Goal: Navigation & Orientation: Go to known website

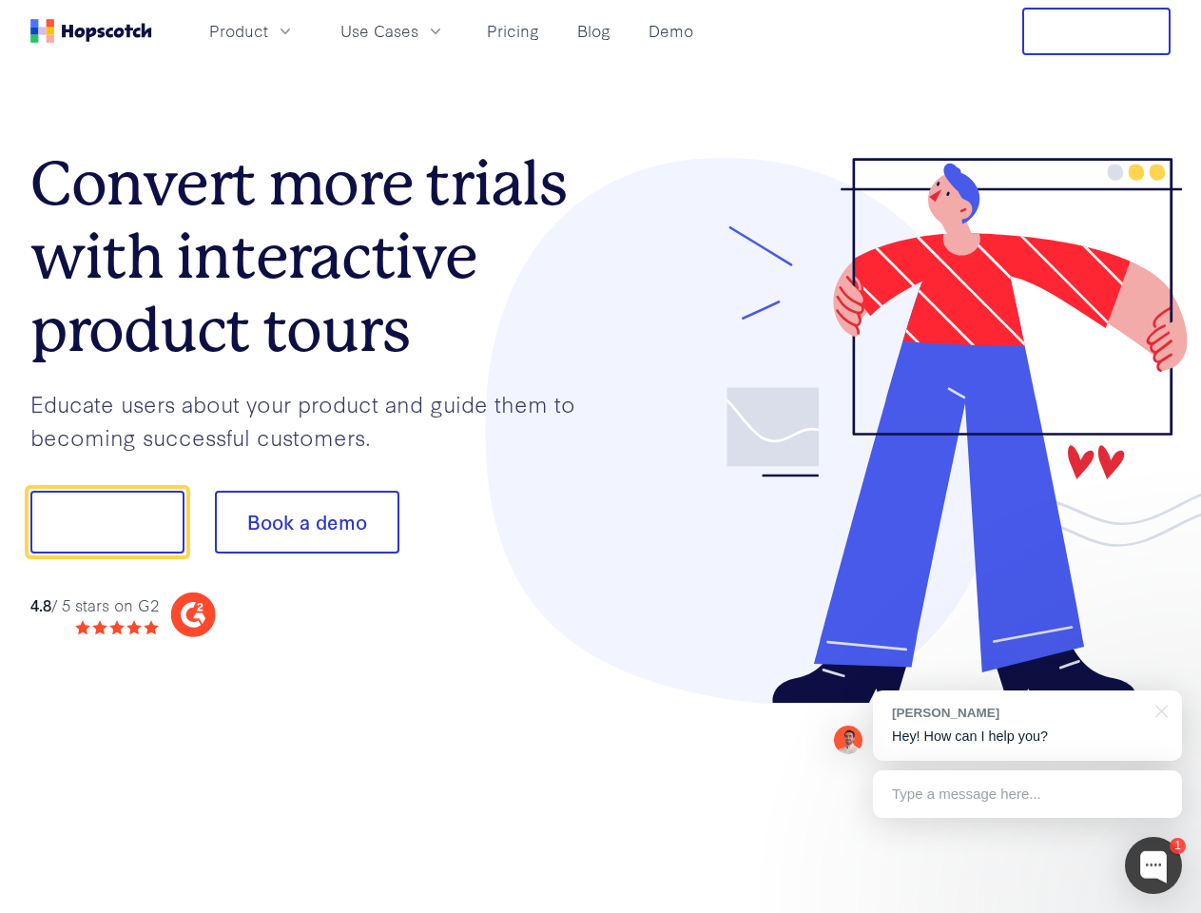
click at [601, 457] on div at bounding box center [886, 431] width 571 height 547
click at [268, 30] on span "Product" at bounding box center [238, 31] width 59 height 24
click at [419, 30] on span "Use Cases" at bounding box center [380, 31] width 78 height 24
click at [1097, 31] on button "Free Trial" at bounding box center [1097, 32] width 148 height 48
click at [107, 522] on button "Show me!" at bounding box center [107, 522] width 154 height 63
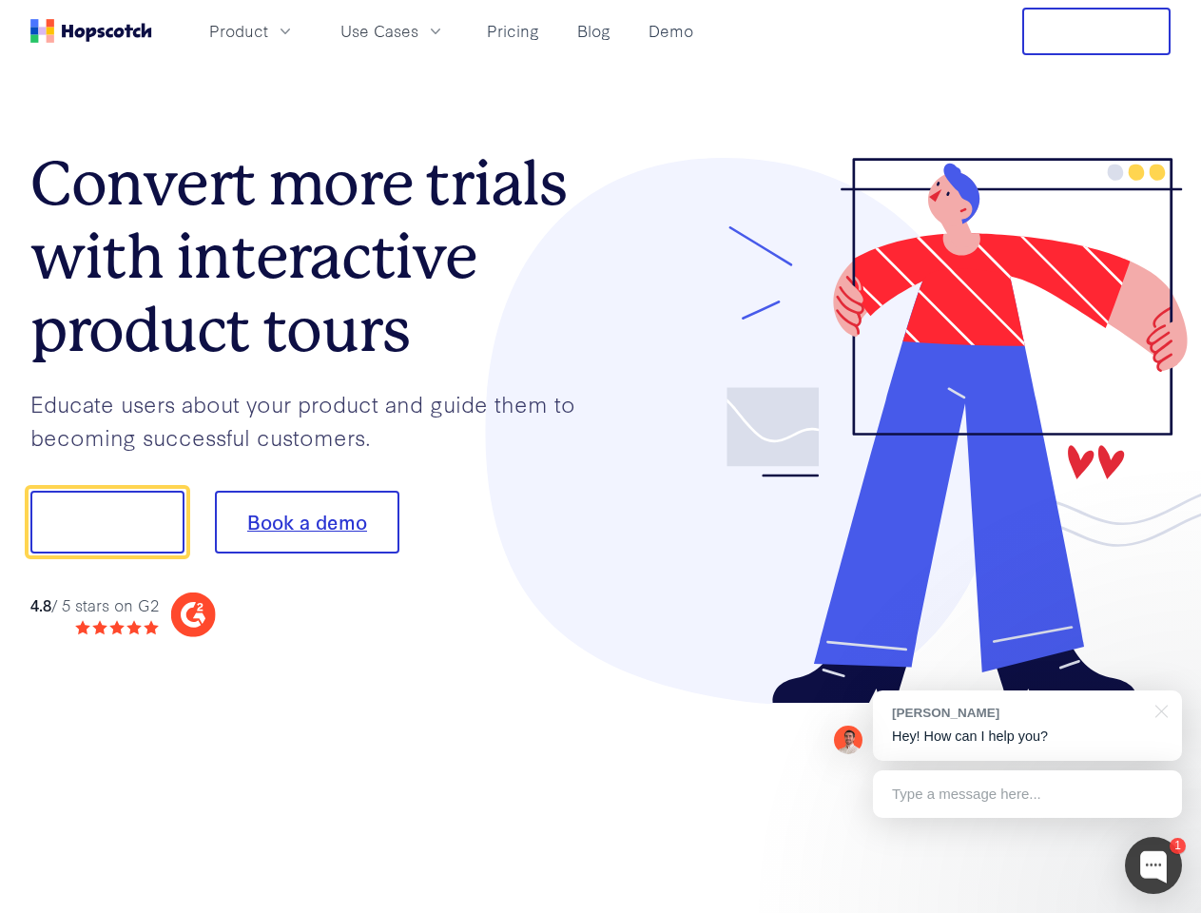
click at [306, 522] on button "Book a demo" at bounding box center [307, 522] width 185 height 63
click at [1154, 866] on div at bounding box center [1153, 865] width 57 height 57
click at [1027, 726] on div "[PERSON_NAME] Hey! How can I help you?" at bounding box center [1027, 726] width 309 height 70
click at [1159, 710] on div at bounding box center [1004, 520] width 357 height 634
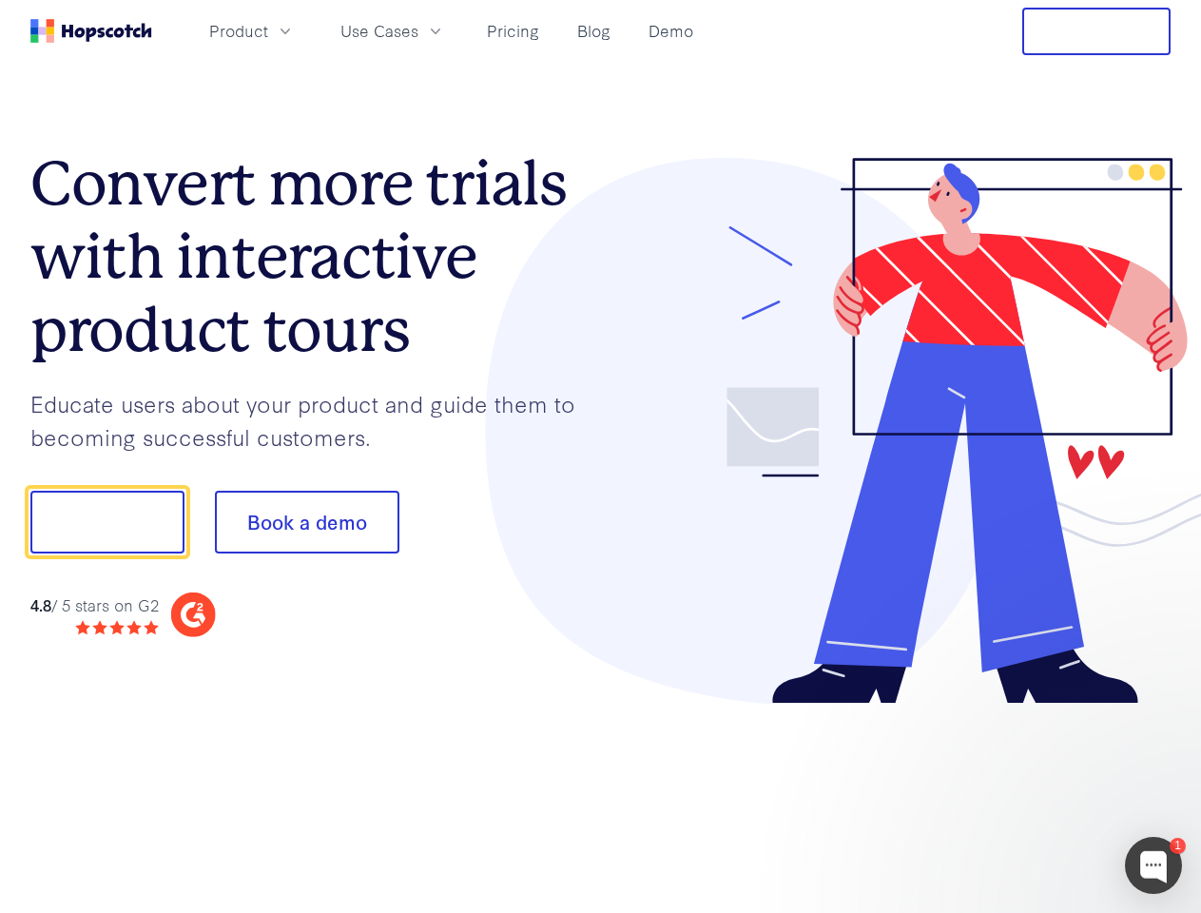
click at [1027, 794] on div at bounding box center [1004, 648] width 357 height 380
